Goal: Transaction & Acquisition: Obtain resource

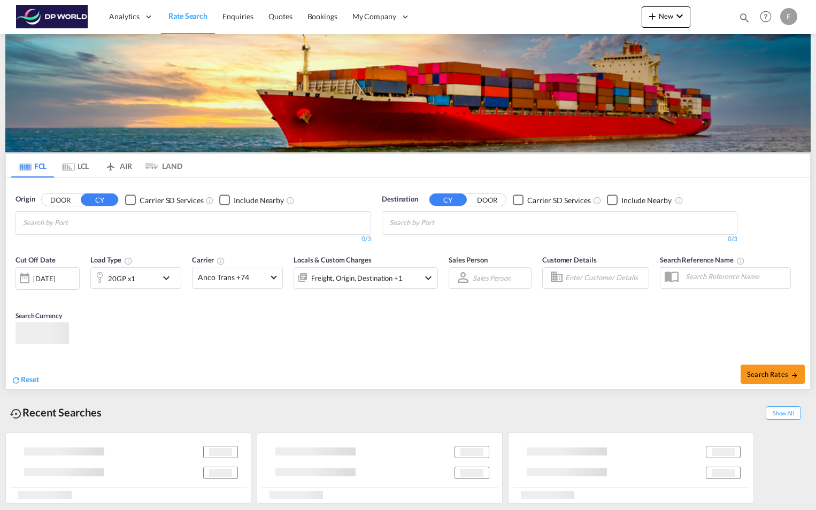
click at [121, 218] on input "Chips input." at bounding box center [74, 222] width 102 height 17
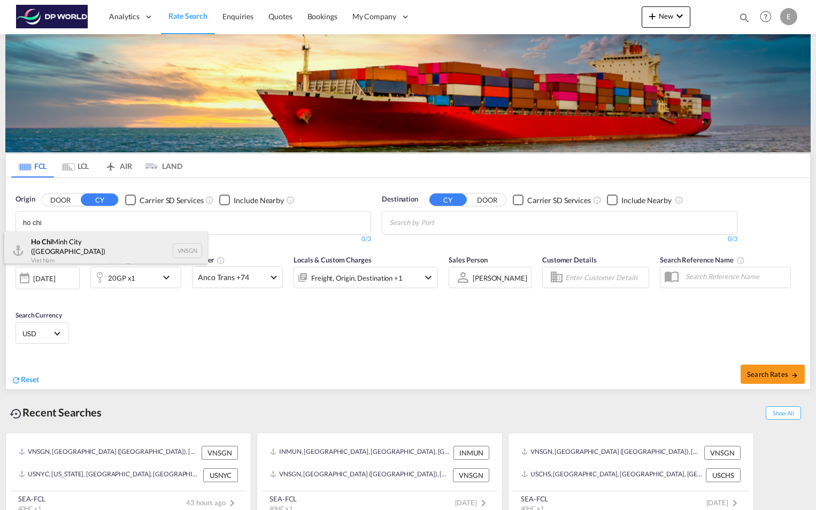
type input "ho chi"
click at [81, 248] on div "Ho Chi Minh City ([GEOGRAPHIC_DATA]) Viet Nam VNSGN" at bounding box center [105, 250] width 203 height 38
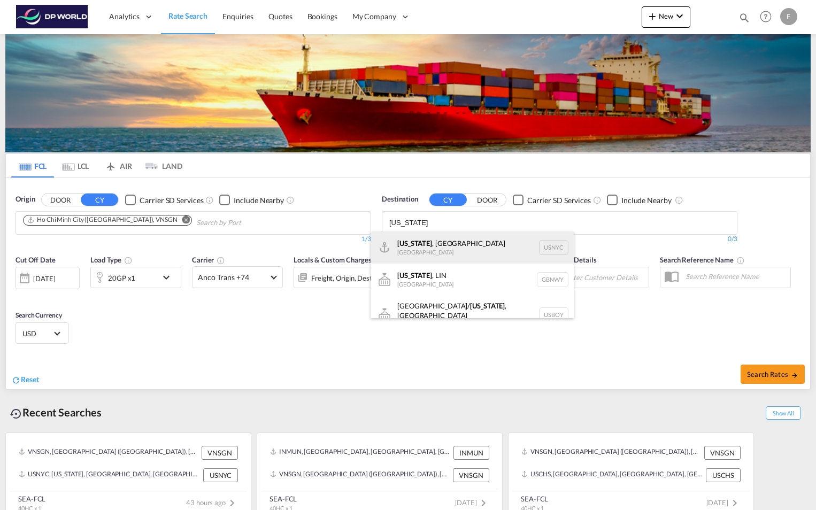
type input "[US_STATE]"
click at [420, 248] on div "[US_STATE] , [GEOGRAPHIC_DATA] [GEOGRAPHIC_DATA] USNYC" at bounding box center [471, 247] width 203 height 32
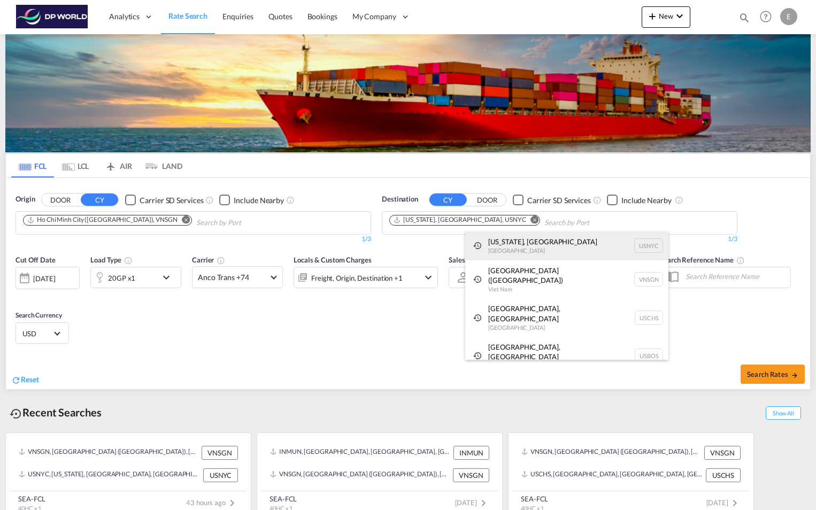
click at [603, 250] on div "[US_STATE], [GEOGRAPHIC_DATA] [GEOGRAPHIC_DATA] USNYC" at bounding box center [566, 245] width 203 height 29
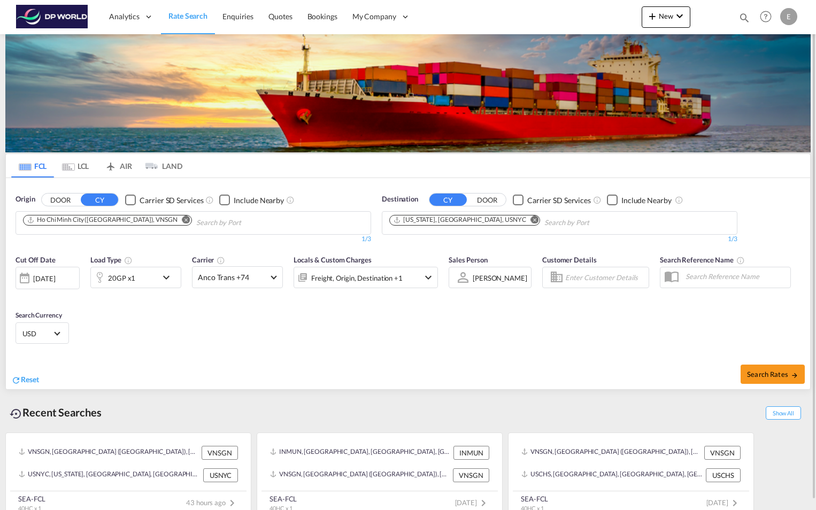
click at [167, 280] on md-icon "icon-chevron-down" at bounding box center [169, 277] width 18 height 13
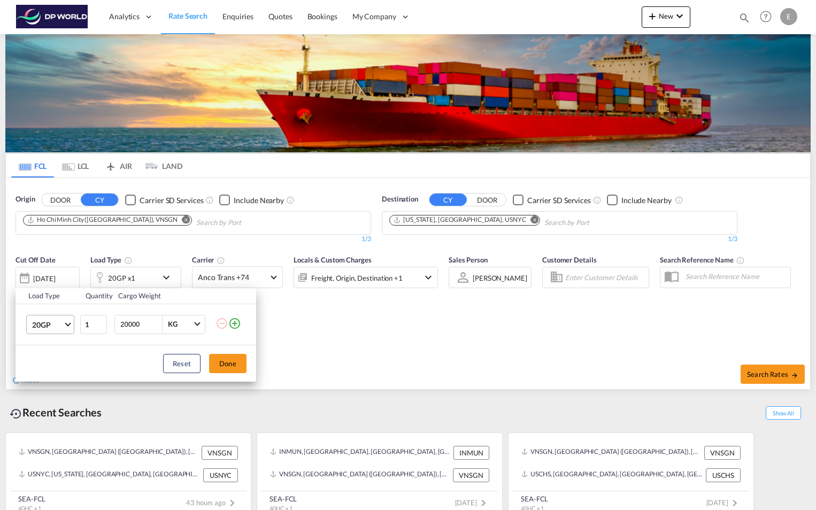
click at [69, 322] on span "Choose: \a20GP" at bounding box center [68, 323] width 6 height 6
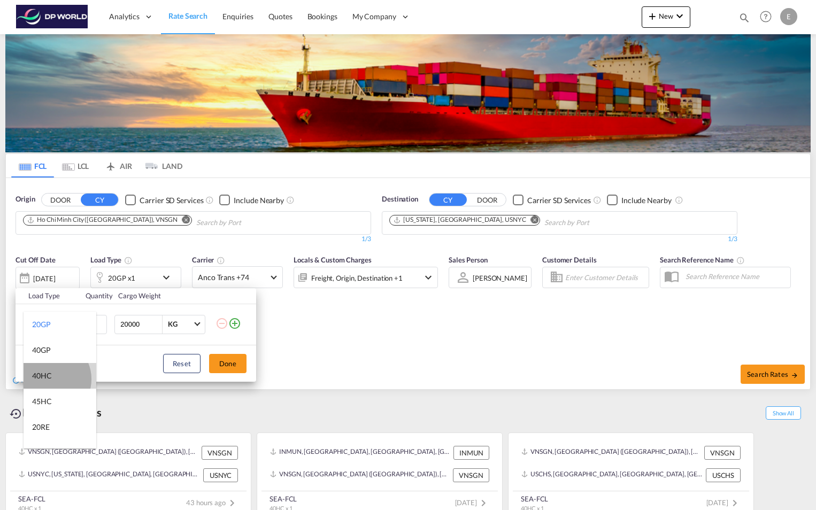
click at [49, 379] on div "40HC" at bounding box center [42, 375] width 20 height 11
drag, startPoint x: 144, startPoint y: 324, endPoint x: 119, endPoint y: 327, distance: 24.7
click at [119, 327] on input "20000" at bounding box center [140, 324] width 43 height 18
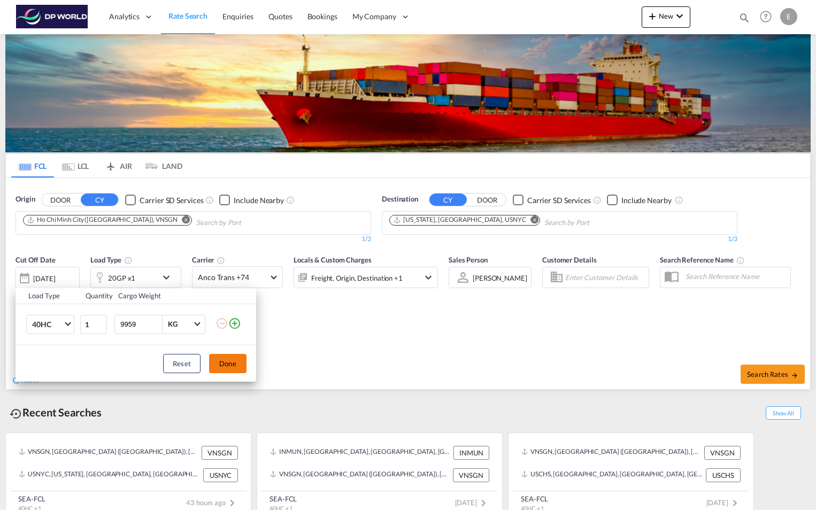
type input "9959"
click at [226, 365] on button "Done" at bounding box center [227, 363] width 37 height 19
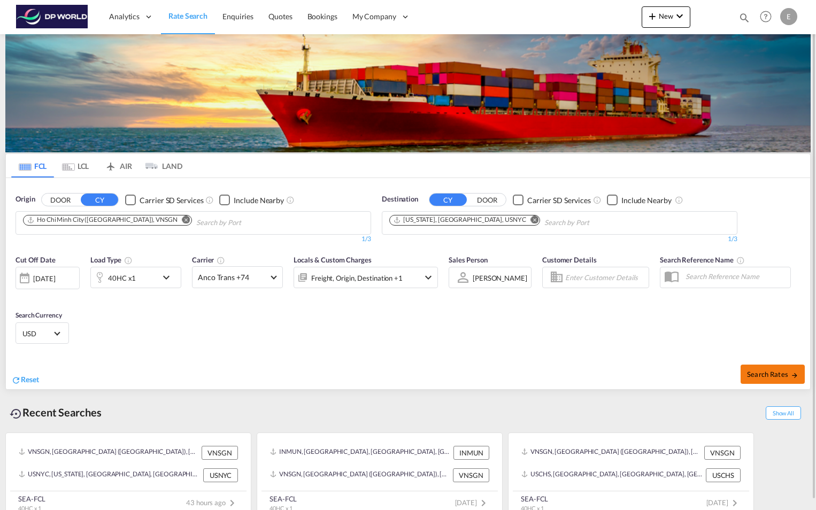
click at [778, 375] on span "Search Rates" at bounding box center [772, 374] width 51 height 9
type input "VNSGN to USNYC / [DATE]"
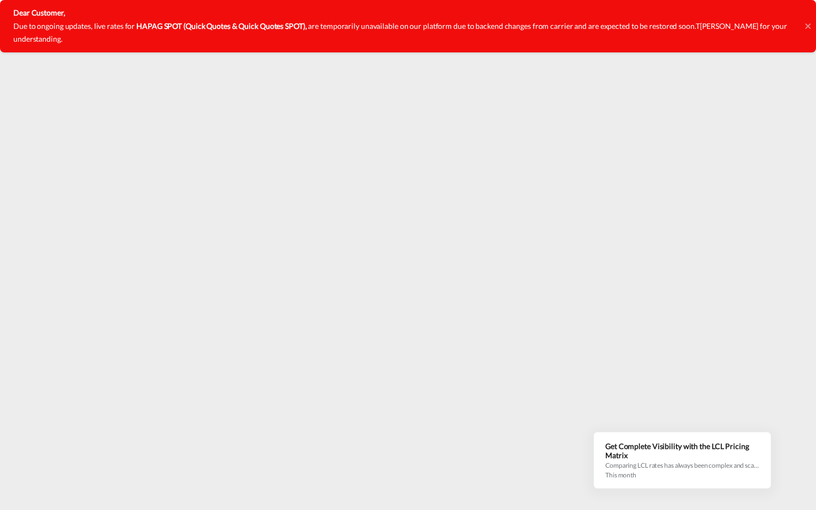
click at [808, 24] on icon at bounding box center [806, 26] width 5 height 5
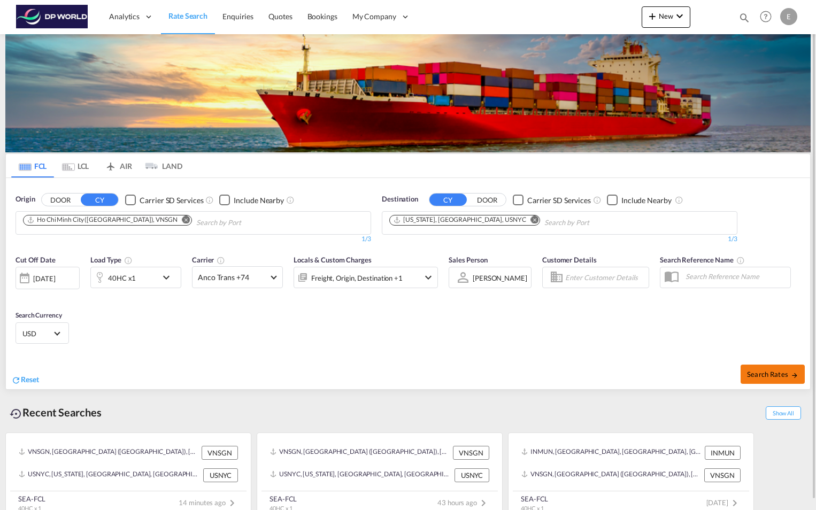
click at [772, 371] on span "Search Rates" at bounding box center [772, 374] width 51 height 9
type input "VNSGN to USNYC / [DATE]"
